Goal: Navigation & Orientation: Find specific page/section

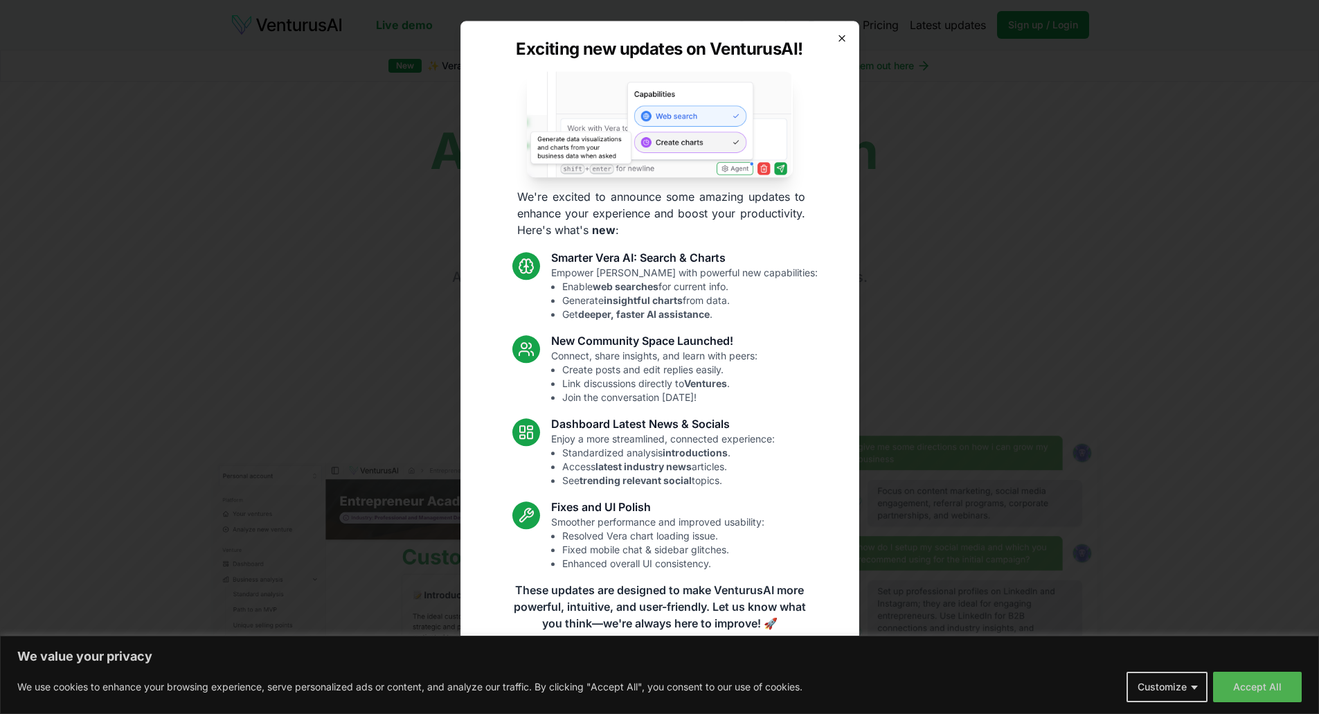
click at [841, 42] on icon "button" at bounding box center [841, 38] width 11 height 11
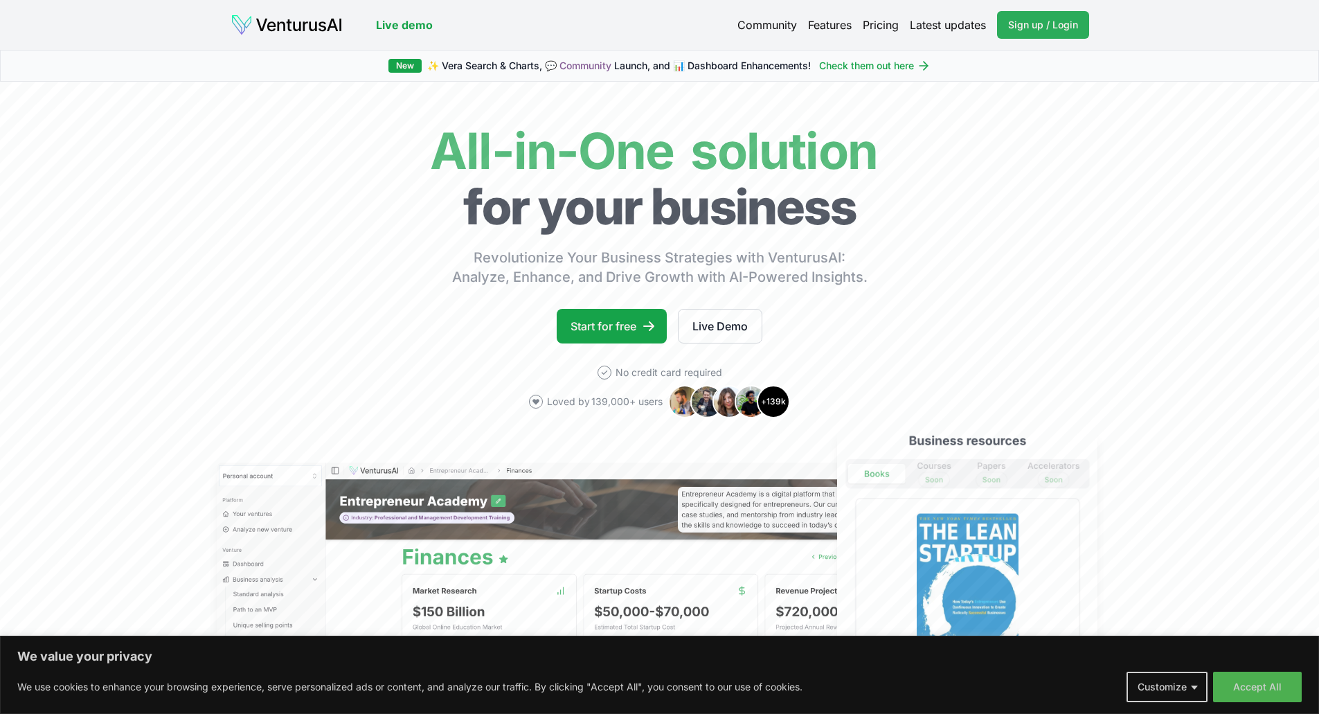
click at [1020, 33] on link "Sign up / Login Login" at bounding box center [1043, 25] width 92 height 28
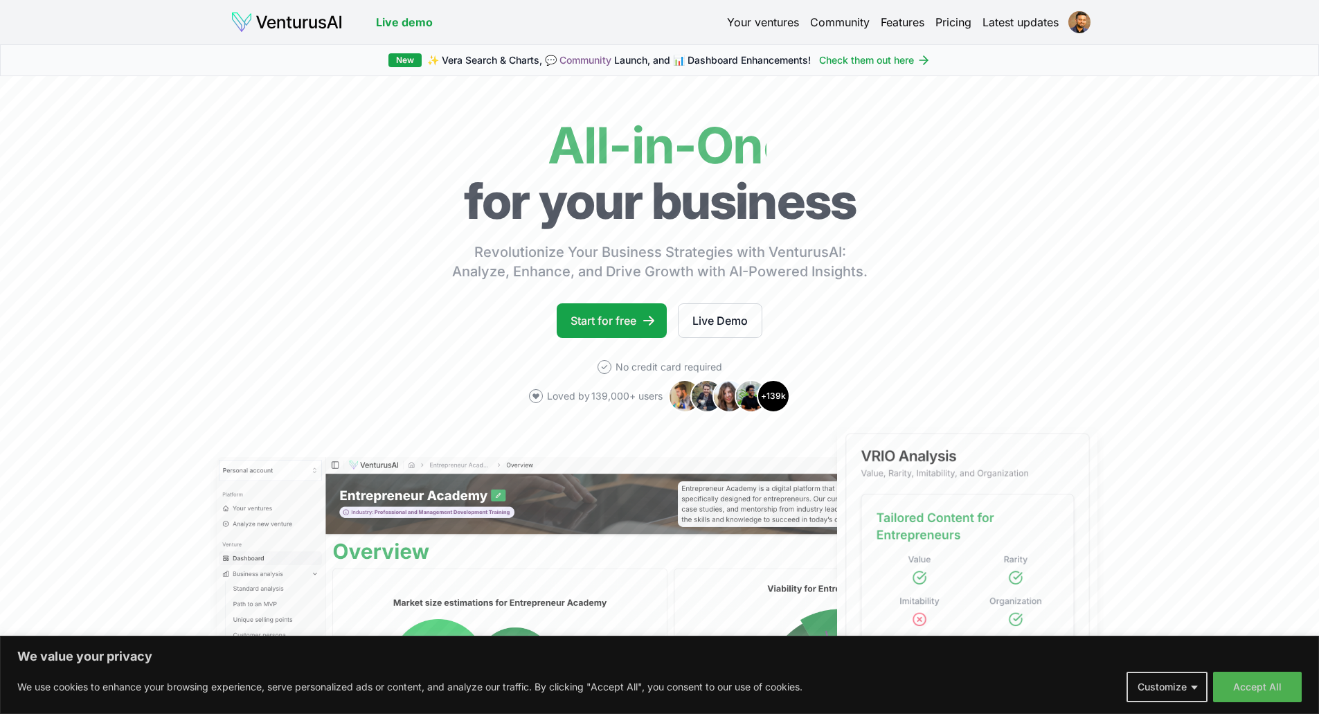
click at [1153, 692] on button "Customize" at bounding box center [1167, 687] width 81 height 30
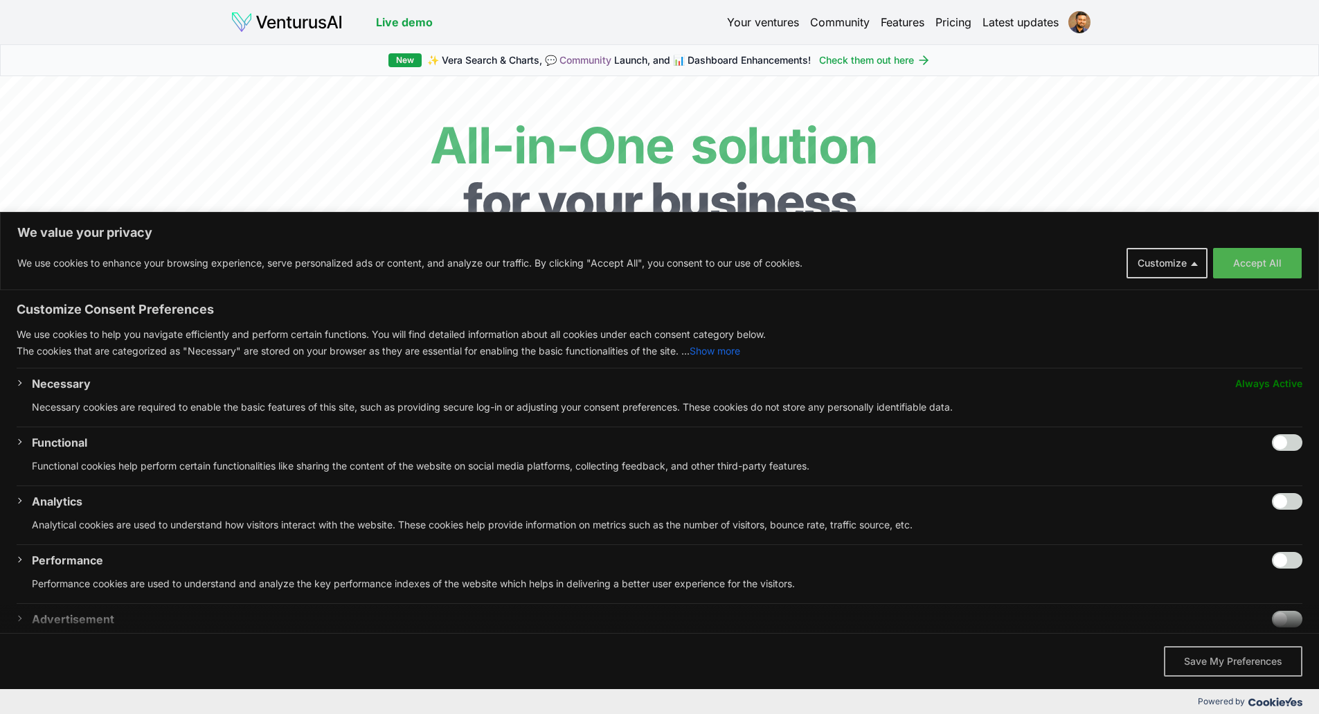
click at [1232, 668] on button "Save My Preferences" at bounding box center [1233, 661] width 138 height 30
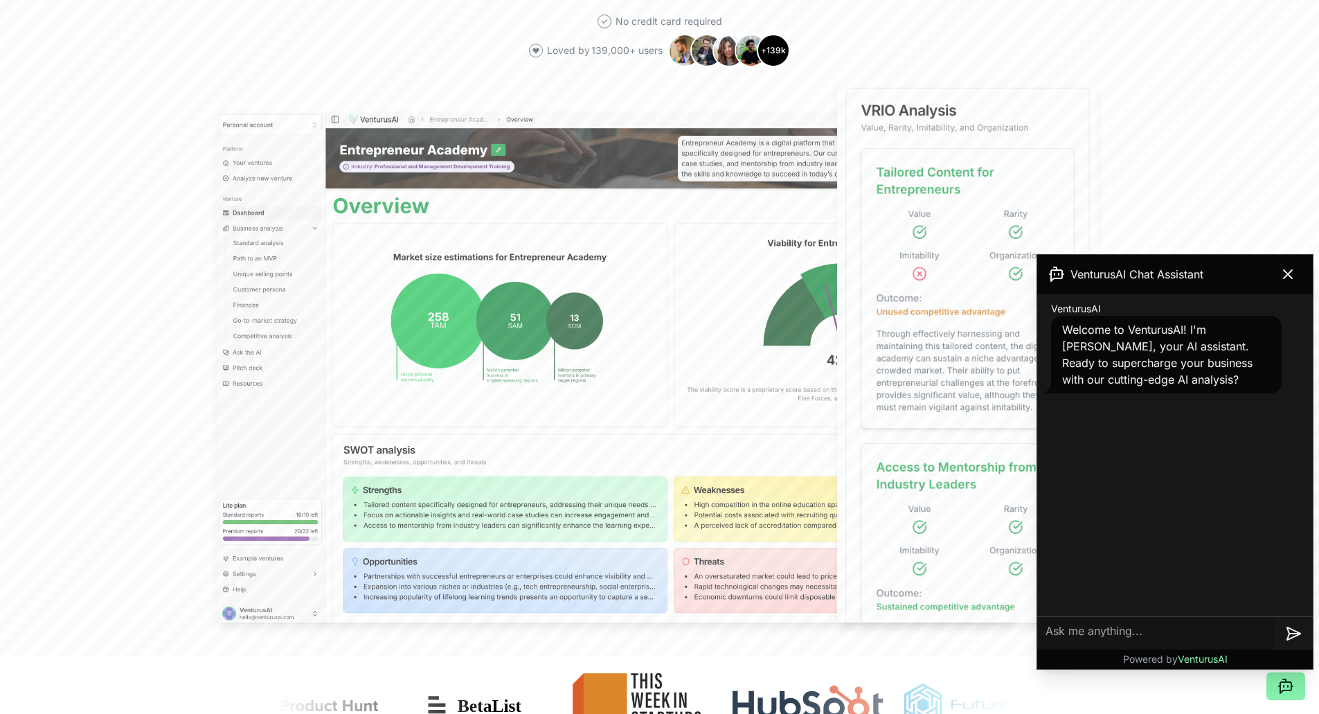
scroll to position [346, 0]
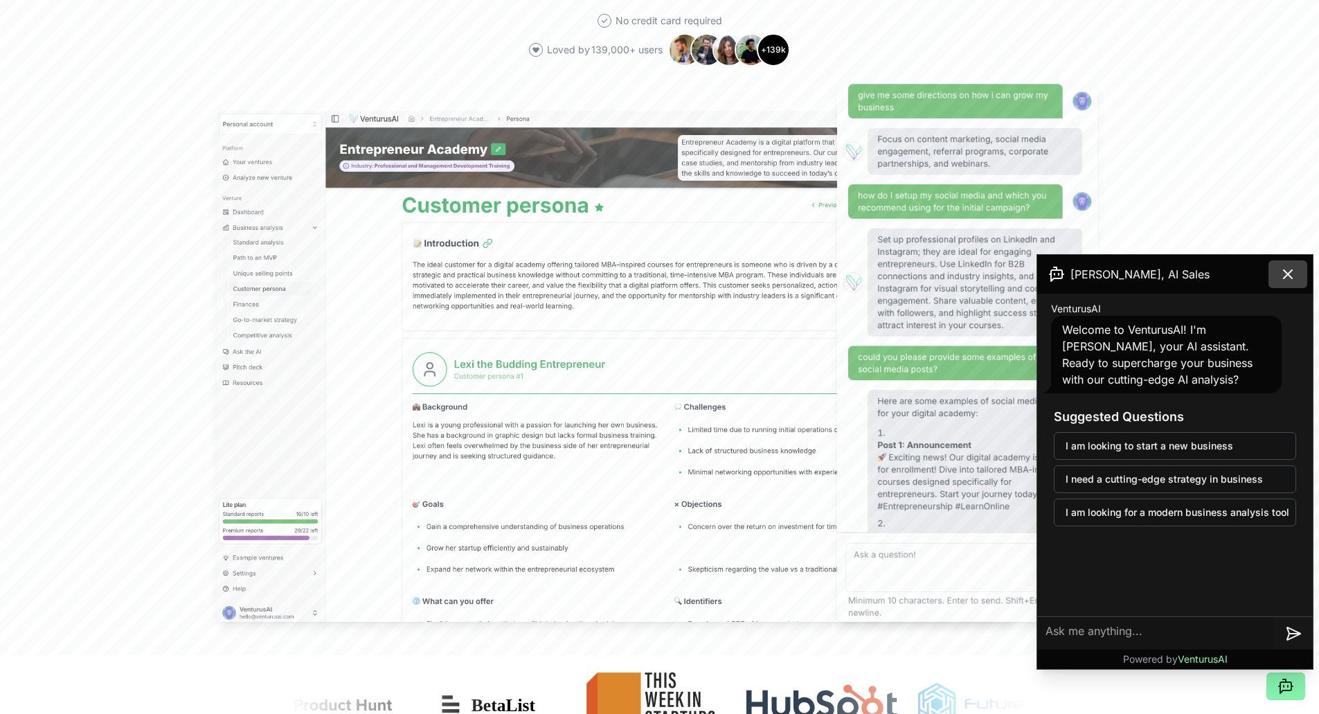
click at [1287, 267] on icon at bounding box center [1288, 274] width 17 height 17
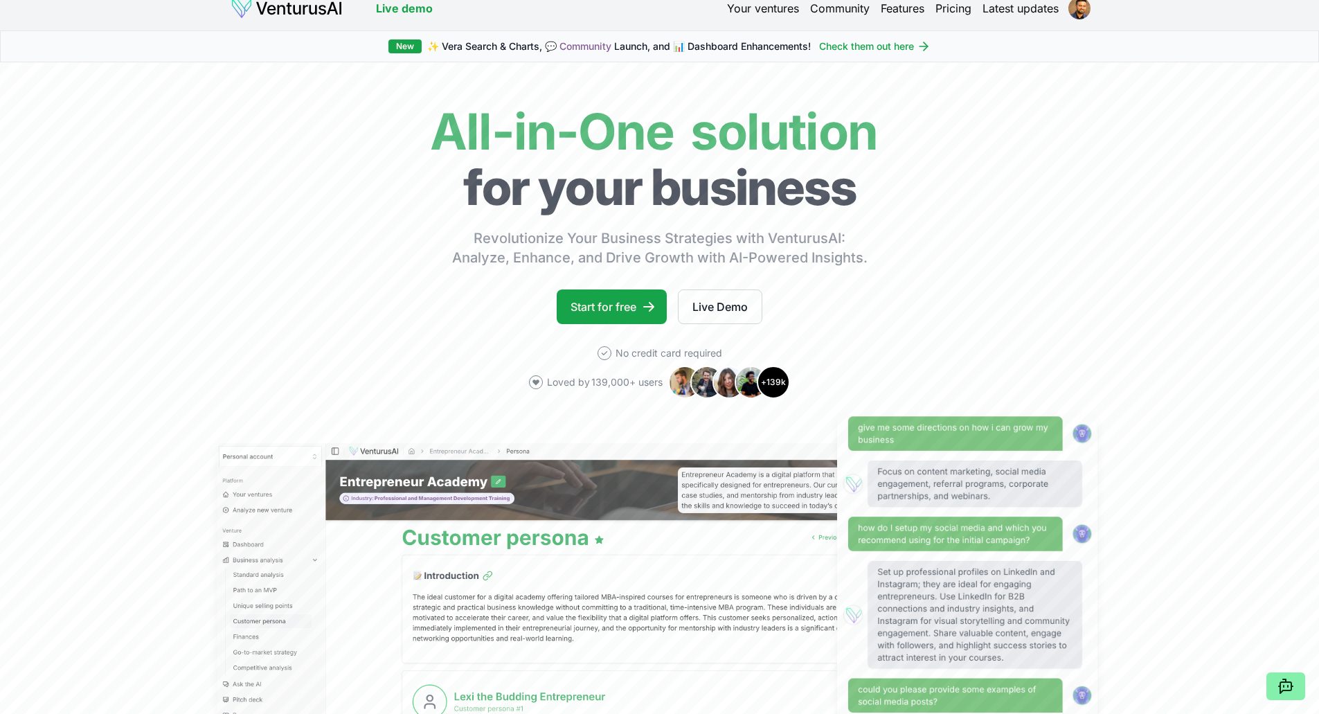
scroll to position [0, 0]
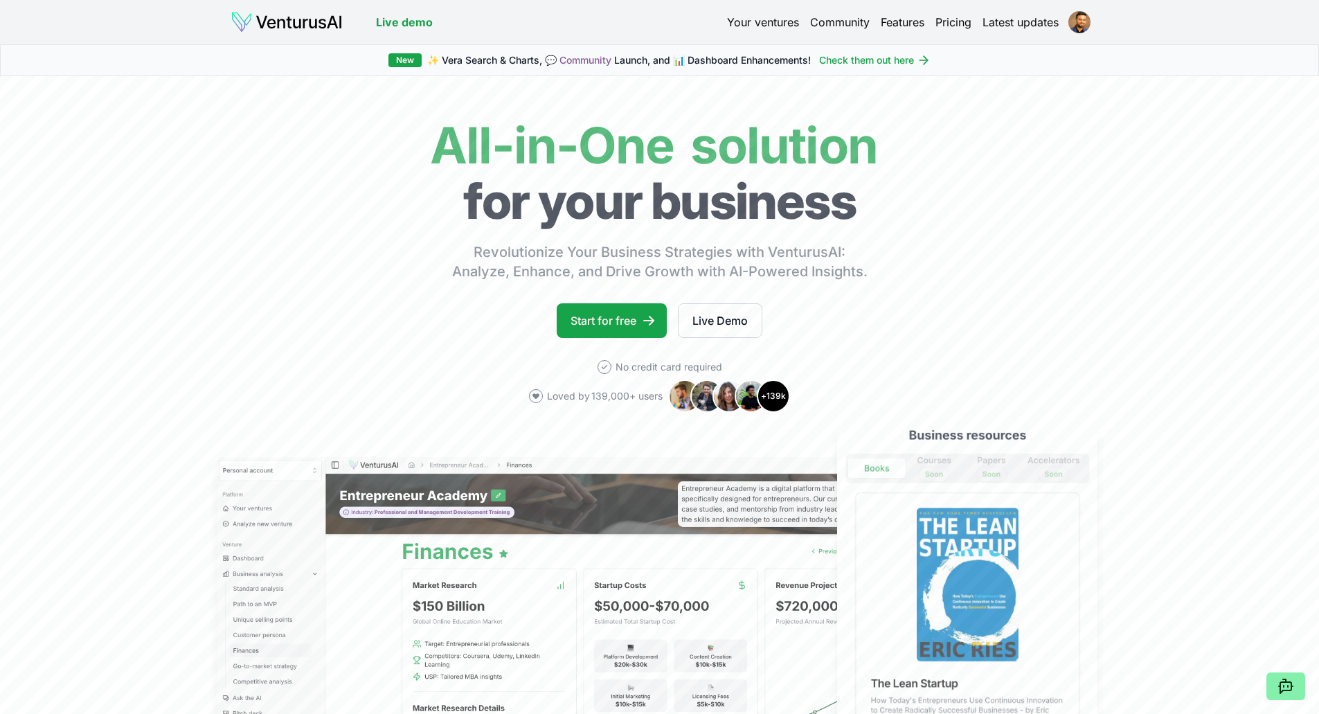
click at [706, 31] on header "Live demo Your ventures Community Features Pricing Latest updates" at bounding box center [660, 22] width 859 height 22
click at [739, 28] on link "Your ventures" at bounding box center [763, 22] width 72 height 17
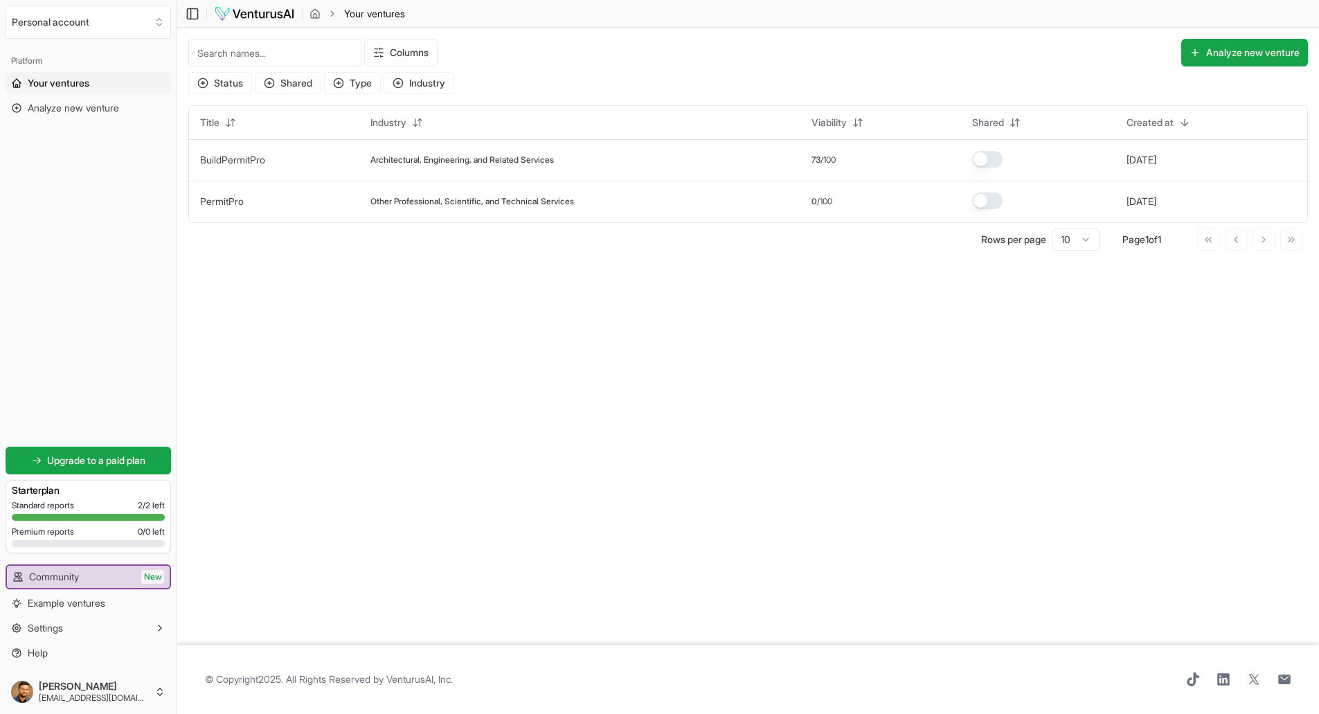
click at [694, 343] on main "Toggle Sidebar Your ventures Your ventures Columns Analyze new venture Status S…" at bounding box center [748, 357] width 1142 height 714
click at [1178, 123] on html "We value your privacy We use cookies to enhance your browsing experience, serve…" at bounding box center [659, 357] width 1319 height 714
click at [1154, 156] on div "Asc" at bounding box center [1167, 151] width 82 height 22
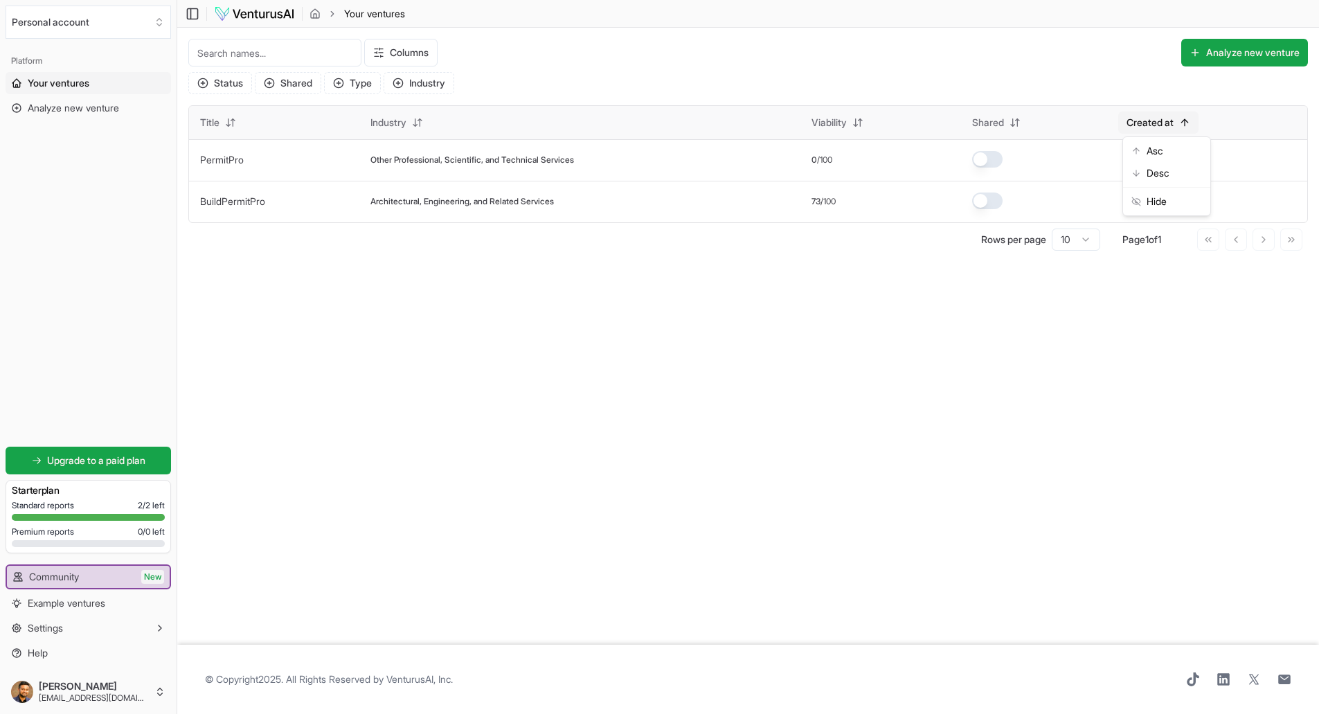
click at [1153, 114] on html "We value your privacy We use cookies to enhance your browsing experience, serve…" at bounding box center [659, 357] width 1319 height 714
click at [1064, 319] on html "We value your privacy We use cookies to enhance your browsing experience, serve…" at bounding box center [659, 357] width 1319 height 714
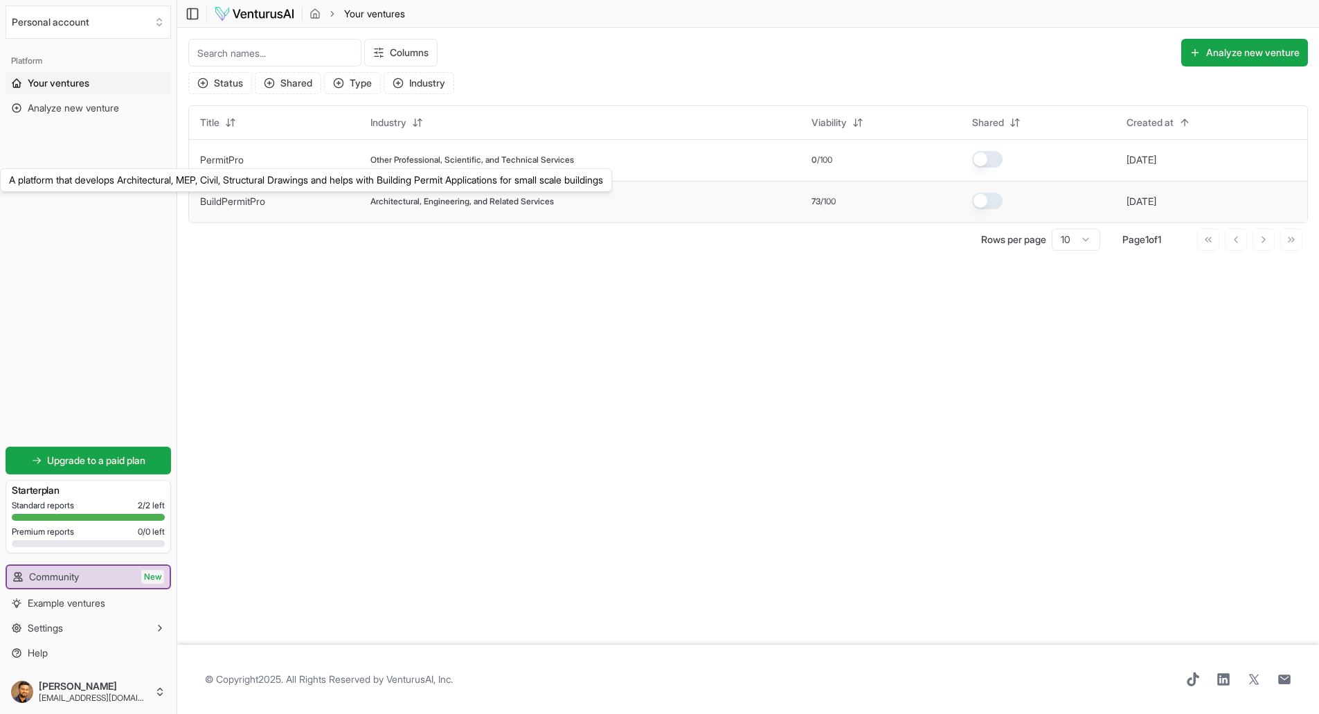
click at [238, 204] on link "BuildPermitPro" at bounding box center [232, 201] width 65 height 12
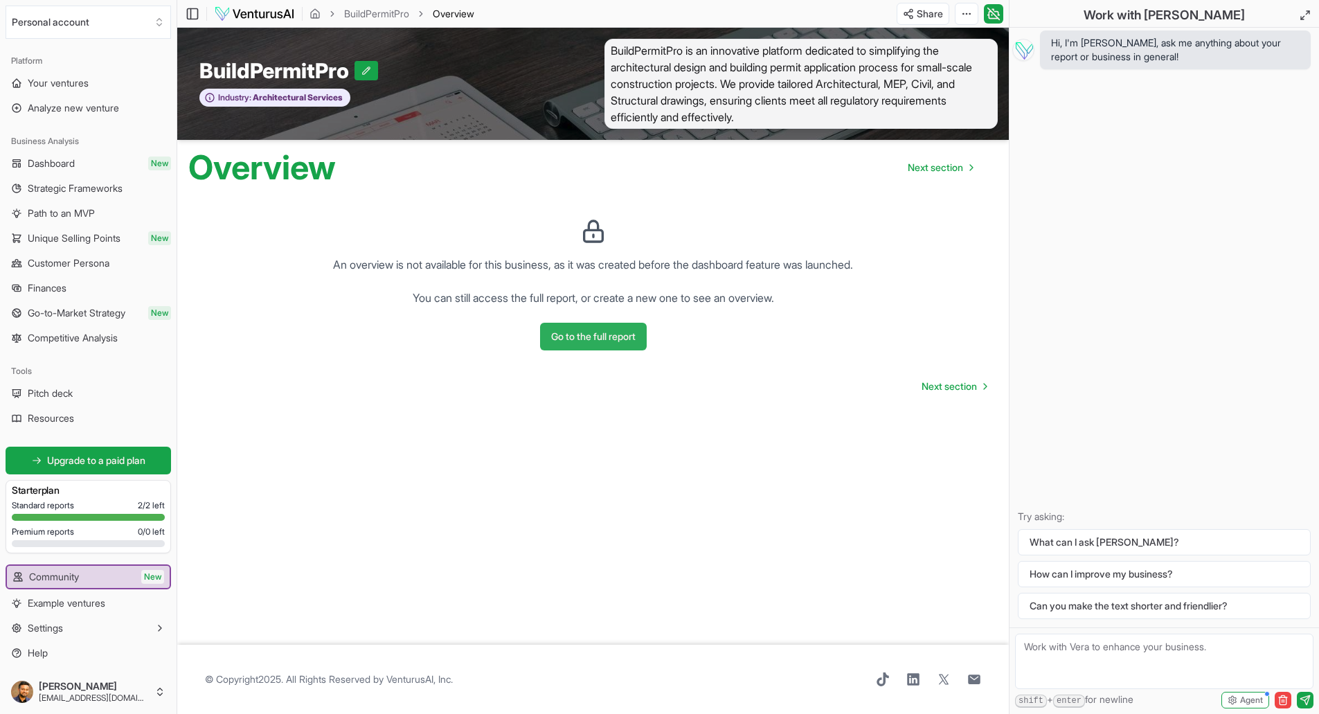
click at [577, 336] on button "Go to the full report" at bounding box center [593, 337] width 107 height 28
